Goal: Information Seeking & Learning: Learn about a topic

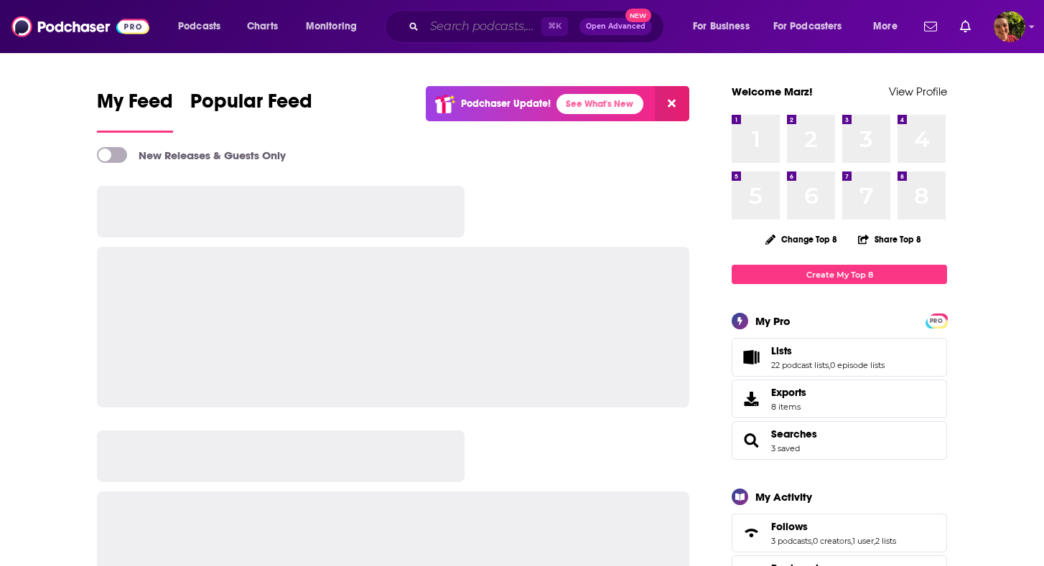
click at [459, 34] on input "Search podcasts, credits, & more..." at bounding box center [482, 26] width 117 height 23
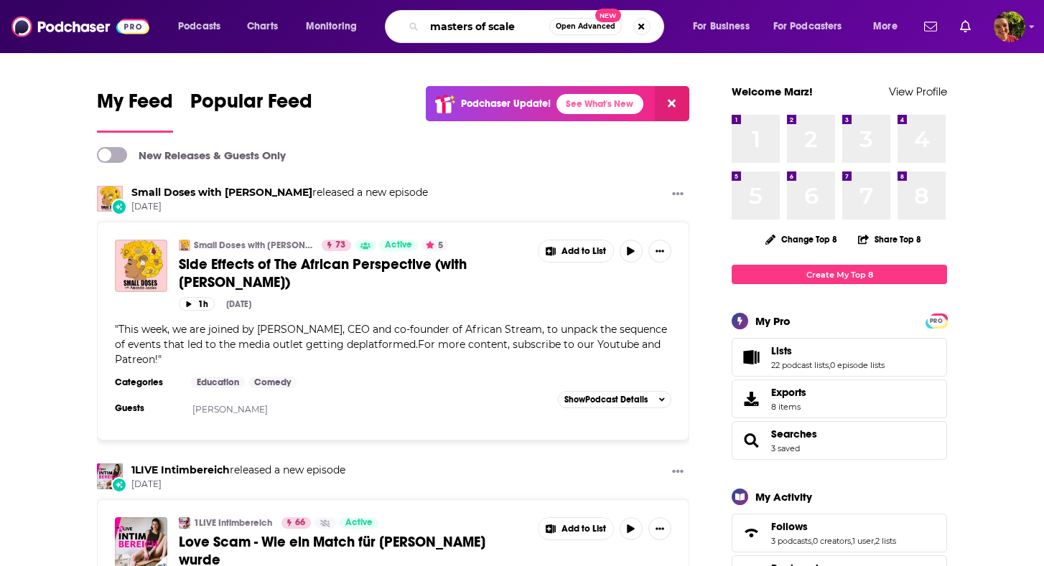
type input "masters of scale"
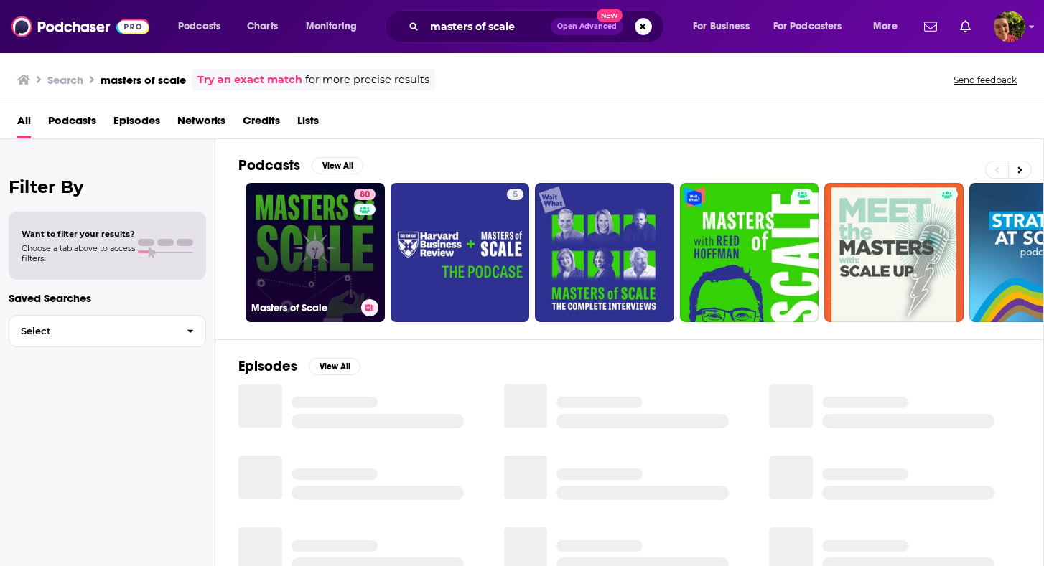
click at [309, 220] on link "80 Masters of Scale" at bounding box center [315, 252] width 139 height 139
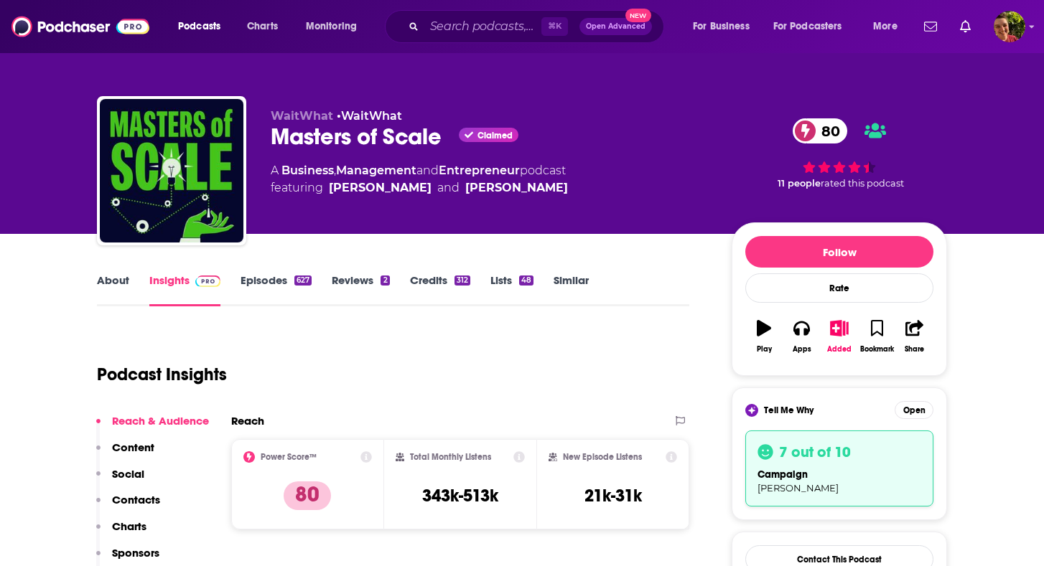
click at [124, 283] on link "About" at bounding box center [113, 290] width 32 height 33
